Goal: Information Seeking & Learning: Learn about a topic

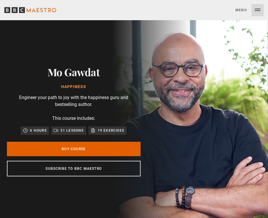
scroll to position [0, 68]
drag, startPoint x: 259, startPoint y: 7, endPoint x: 270, endPoint y: 12, distance: 11.9
click at [258, 12] on button "Menu Close" at bounding box center [250, 10] width 28 height 12
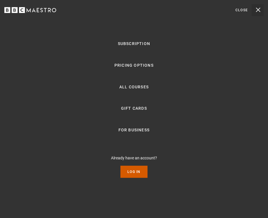
scroll to position [0, 135]
click at [136, 171] on link "Log In" at bounding box center [134, 172] width 27 height 12
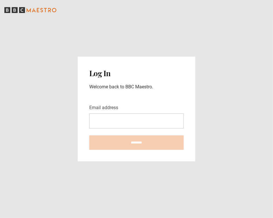
click at [133, 115] on input "Email address" at bounding box center [136, 120] width 94 height 15
type input "**********"
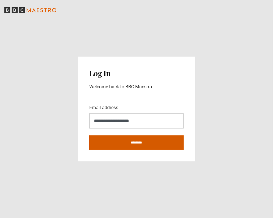
click at [143, 144] on input "********" at bounding box center [136, 142] width 94 height 14
type input "**********"
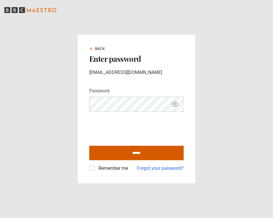
click at [118, 152] on input "******" at bounding box center [136, 153] width 94 height 14
type input "**********"
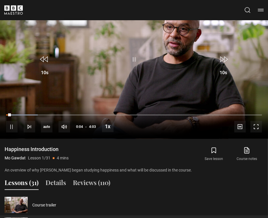
scroll to position [221, 0]
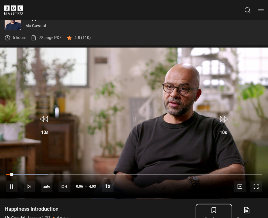
click at [211, 208] on icon "submit" at bounding box center [214, 210] width 7 height 7
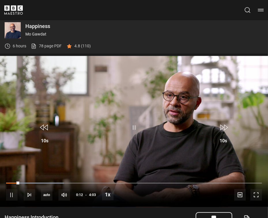
scroll to position [163, 0]
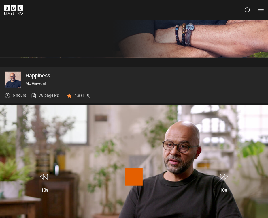
click at [133, 177] on span "Video Player" at bounding box center [134, 176] width 17 height 17
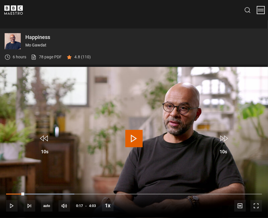
click at [261, 9] on button "Menu" at bounding box center [261, 10] width 6 height 6
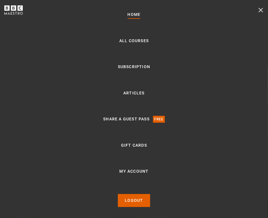
click at [134, 15] on link "Home" at bounding box center [134, 14] width 13 height 7
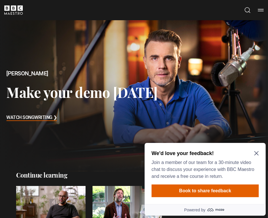
click at [255, 152] on icon "Close Maze Prompt" at bounding box center [256, 153] width 4 height 4
drag, startPoint x: 113, startPoint y: 12, endPoint x: 253, endPoint y: 155, distance: 200.0
click at [256, 153] on div at bounding box center [134, 95] width 268 height 151
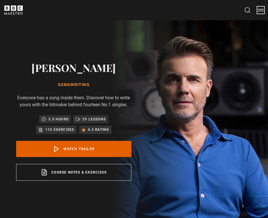
click at [261, 12] on button "Menu" at bounding box center [261, 10] width 6 height 6
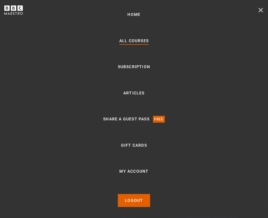
click at [136, 40] on link "All Courses" at bounding box center [133, 41] width 29 height 7
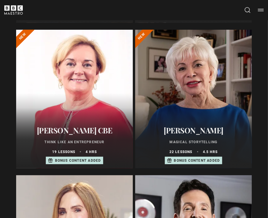
scroll to position [155, 0]
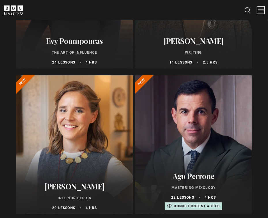
click at [263, 10] on button "Menu" at bounding box center [261, 10] width 6 height 6
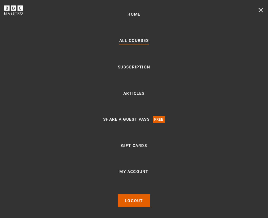
click at [144, 38] on link "All Courses" at bounding box center [133, 41] width 29 height 8
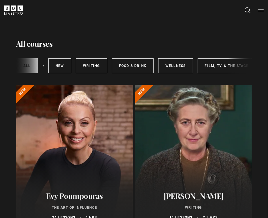
scroll to position [0, 177]
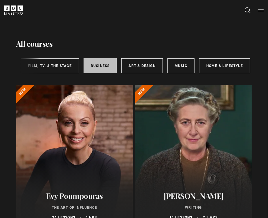
click at [102, 66] on link "Business" at bounding box center [100, 65] width 33 height 15
